Goal: Task Accomplishment & Management: Manage account settings

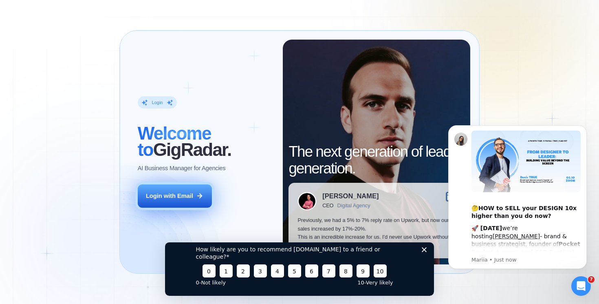
click at [173, 198] on div "Login with Email" at bounding box center [169, 196] width 47 height 8
